Goal: Task Accomplishment & Management: Complete application form

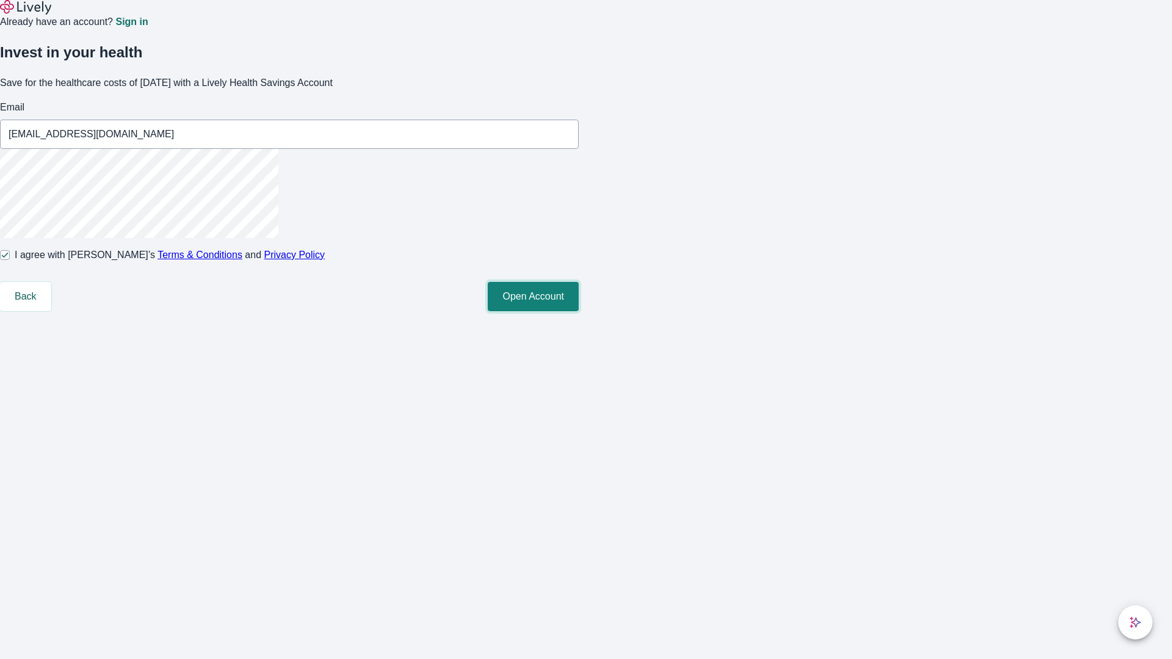
click at [579, 311] on button "Open Account" at bounding box center [533, 296] width 91 height 29
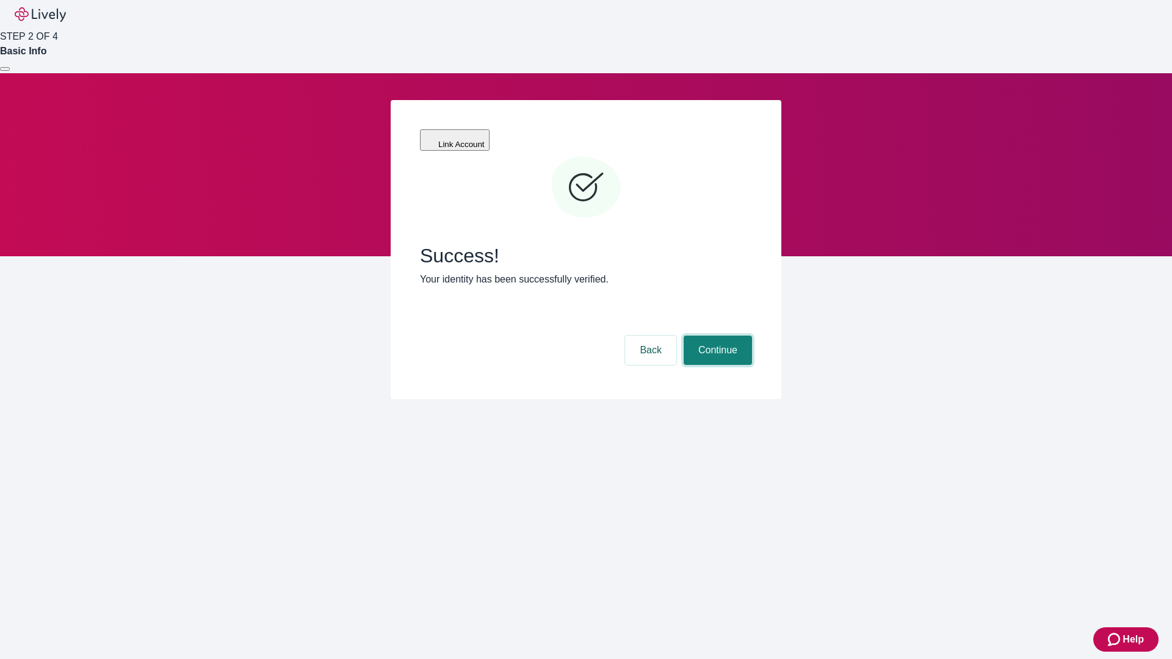
click at [716, 336] on button "Continue" at bounding box center [718, 350] width 68 height 29
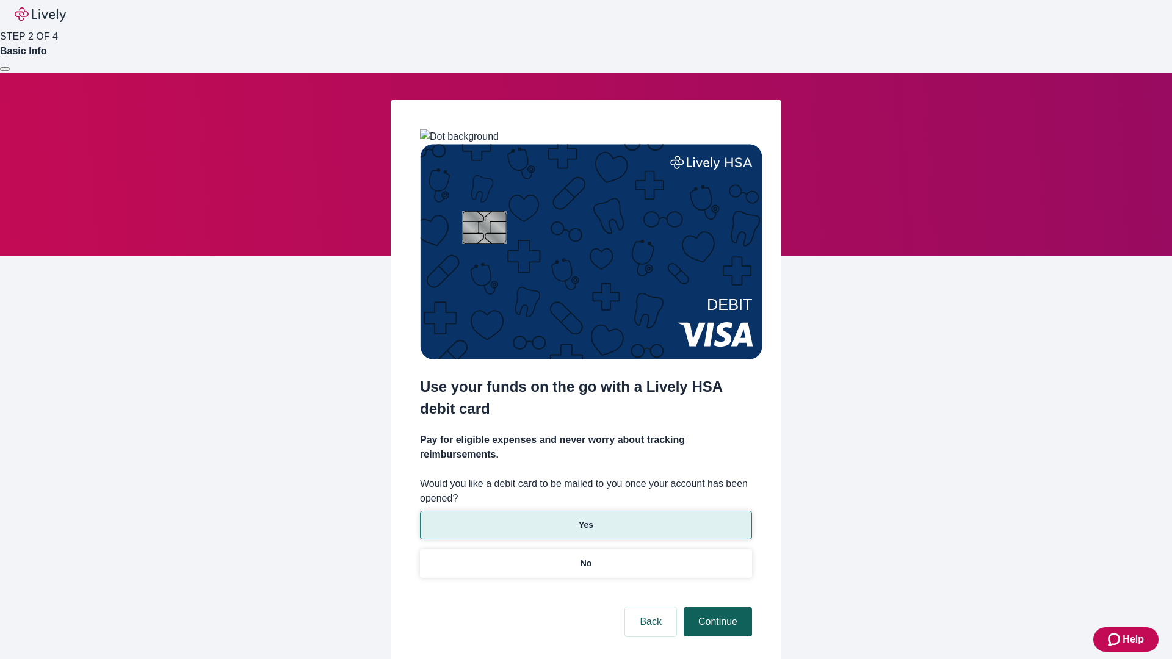
click at [585, 557] on p "No" at bounding box center [587, 563] width 12 height 13
click at [716, 607] on button "Continue" at bounding box center [718, 621] width 68 height 29
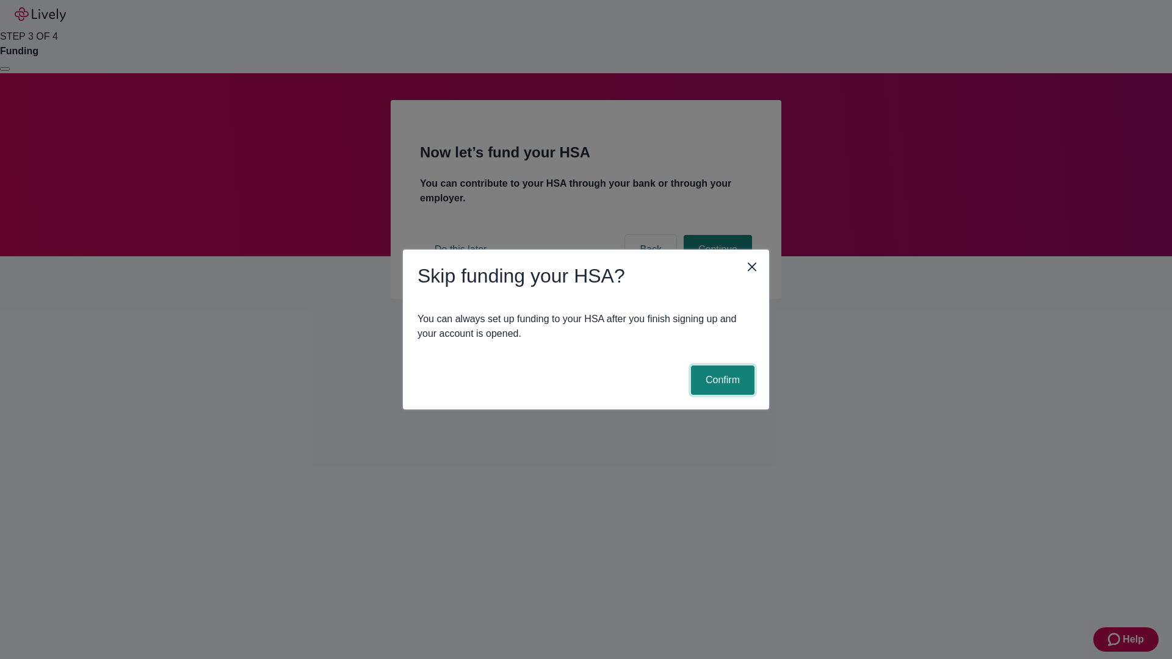
click at [721, 380] on button "Confirm" at bounding box center [722, 380] width 63 height 29
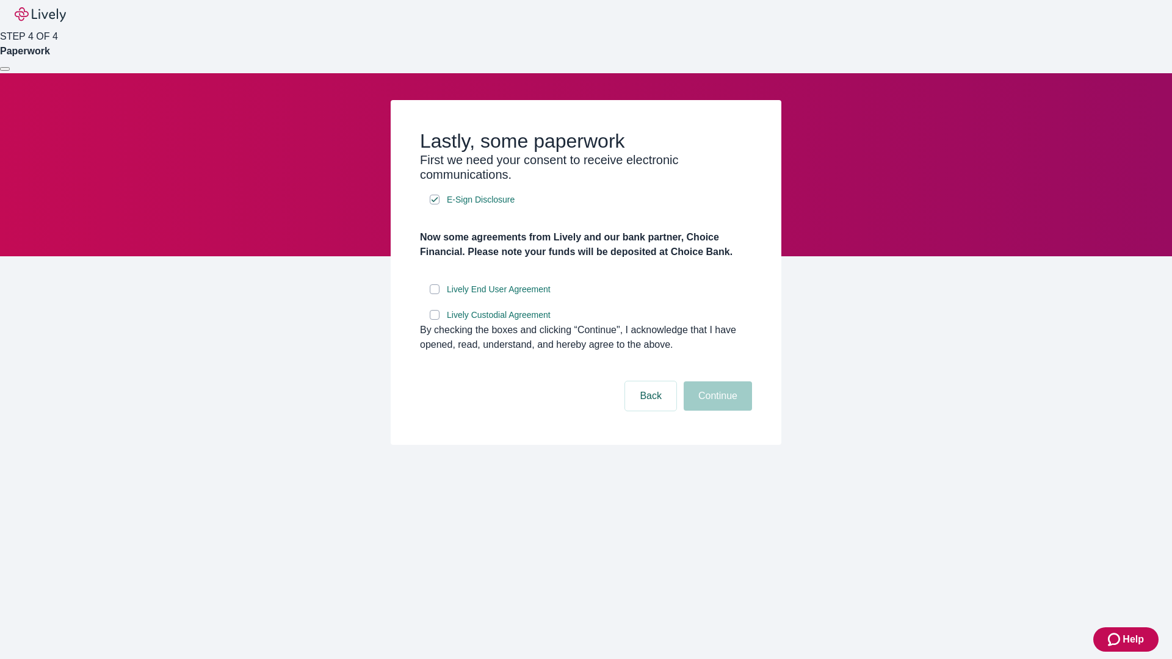
click at [435, 294] on input "Lively End User Agreement" at bounding box center [435, 289] width 10 height 10
checkbox input "true"
click at [435, 320] on input "Lively Custodial Agreement" at bounding box center [435, 315] width 10 height 10
checkbox input "true"
click at [716, 411] on button "Continue" at bounding box center [718, 396] width 68 height 29
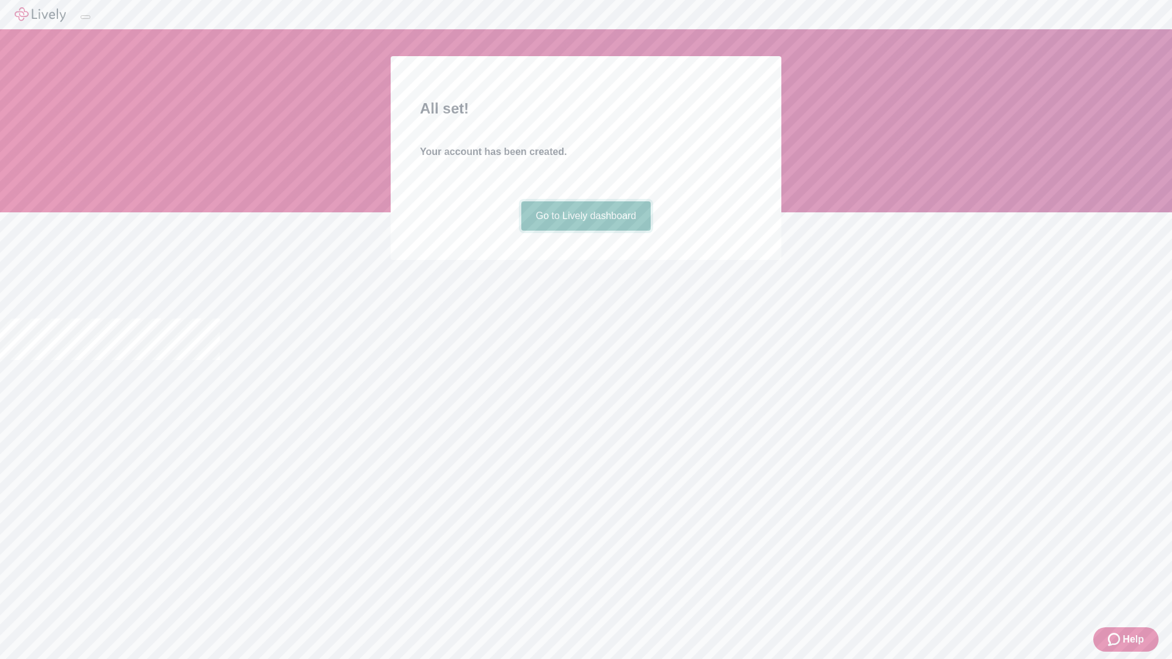
click at [585, 231] on link "Go to Lively dashboard" at bounding box center [586, 215] width 130 height 29
